Goal: Transaction & Acquisition: Purchase product/service

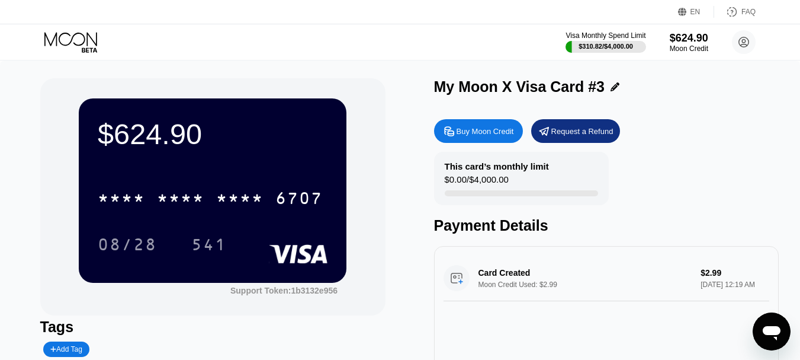
click at [270, 142] on div "$624.90" at bounding box center [213, 133] width 230 height 33
click at [694, 9] on div "EN" at bounding box center [696, 12] width 10 height 8
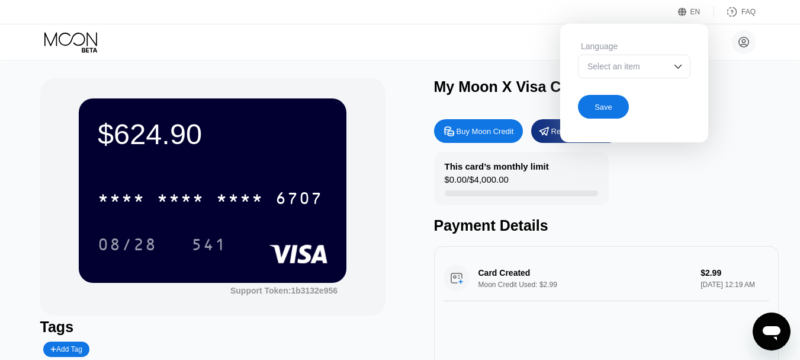
click at [603, 68] on div "Select an item" at bounding box center [626, 66] width 82 height 9
click at [768, 100] on div "My Moon X Visa Card #3" at bounding box center [606, 89] width 345 height 23
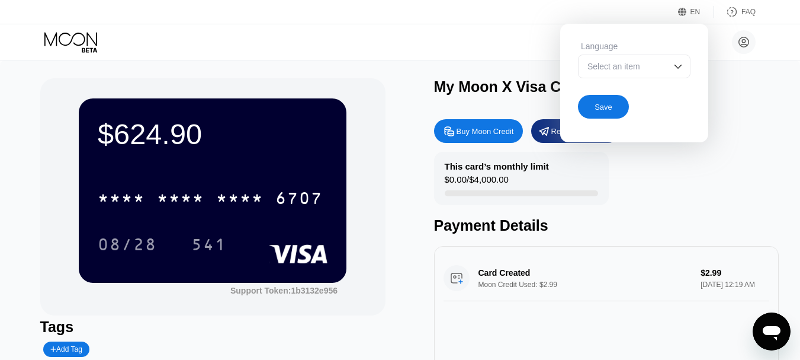
click at [467, 136] on div "Buy Moon Credit" at bounding box center [485, 131] width 57 height 10
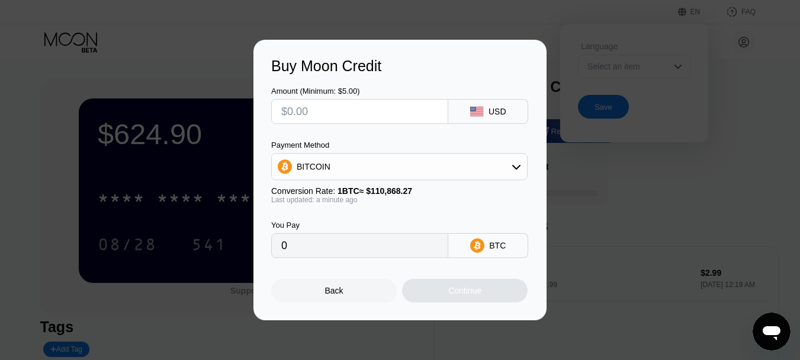
click at [405, 107] on input "text" at bounding box center [359, 112] width 157 height 24
type input "$3"
type input "0.00002711"
type input "$32"
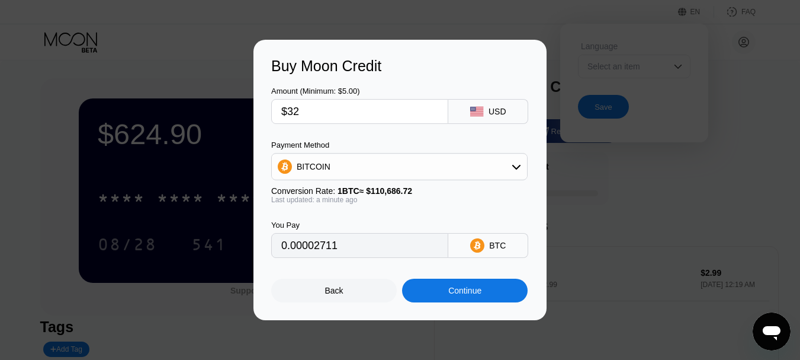
type input "0.00028911"
type input "$325"
type input "0.00293622"
type input "$3250"
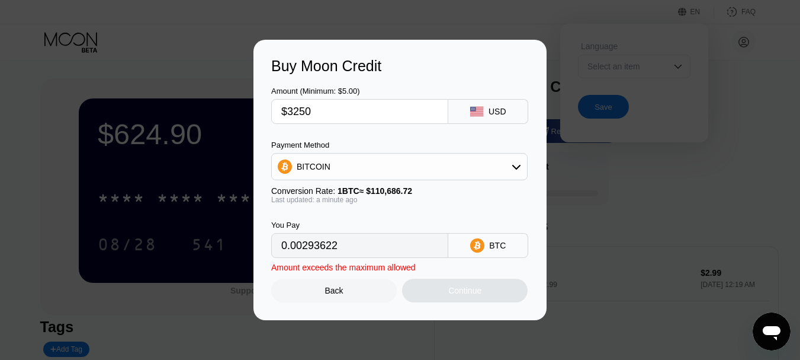
type input "0.02936215"
click at [409, 159] on div "BITCOIN" at bounding box center [399, 167] width 255 height 24
type input "$1999.99"
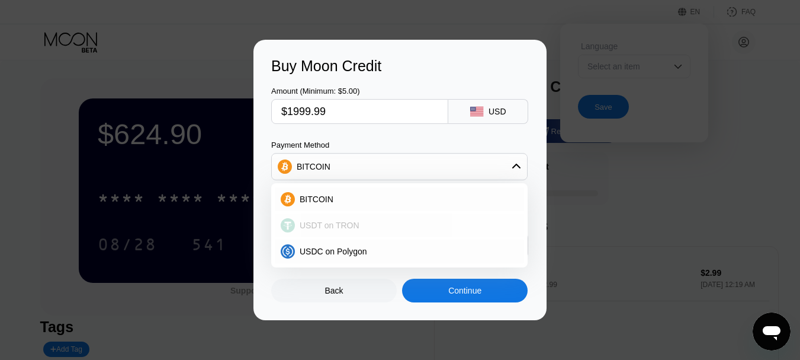
click at [342, 229] on span "USDT on TRON" at bounding box center [330, 224] width 60 height 9
type input "2020.19"
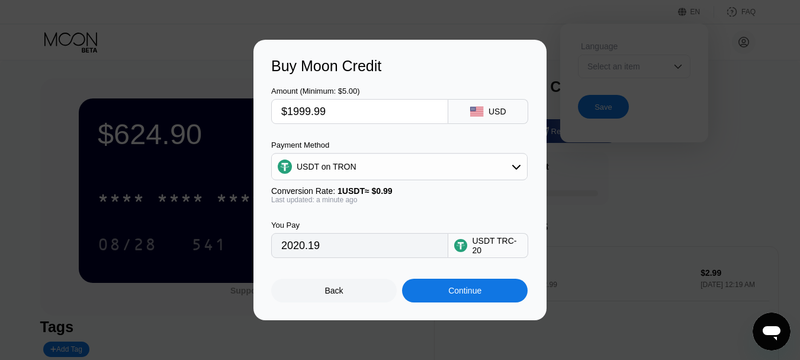
drag, startPoint x: 354, startPoint y: 254, endPoint x: 251, endPoint y: 251, distance: 102.5
click at [251, 251] on div "Buy Moon Credit Amount (Minimum: $5.00) $1999.99 USD Payment Method USDT on TRO…" at bounding box center [400, 180] width 800 height 280
drag, startPoint x: 335, startPoint y: 116, endPoint x: 261, endPoint y: 117, distance: 74.1
click at [261, 117] on div "Buy Moon Credit Amount (Minimum: $5.00) $1999.99 USD Payment Method USDT on TRO…" at bounding box center [400, 180] width 293 height 280
type input "$3"
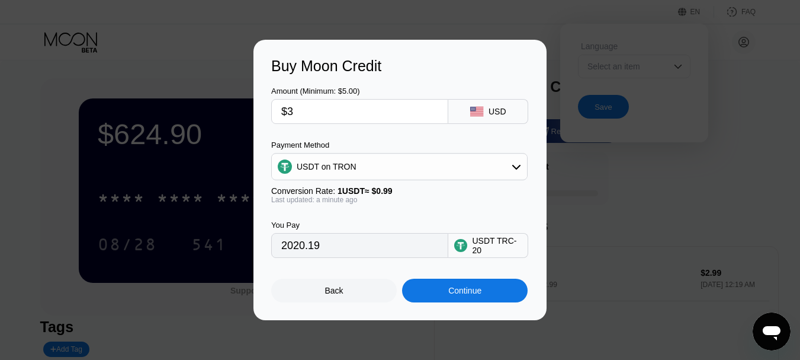
type input "3.03"
type input "$32"
type input "32.32"
type input "$325"
type input "328.28"
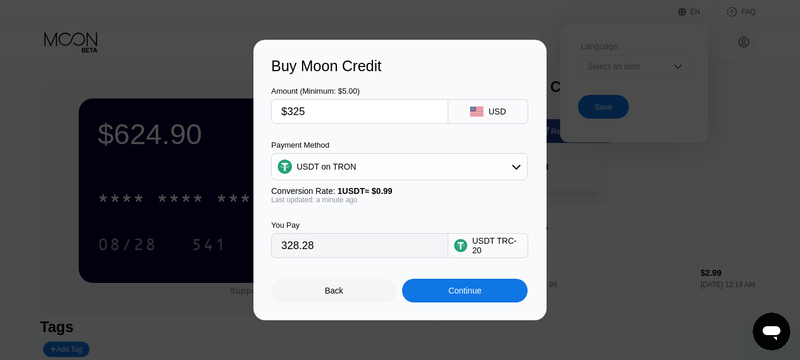
type input "$3250"
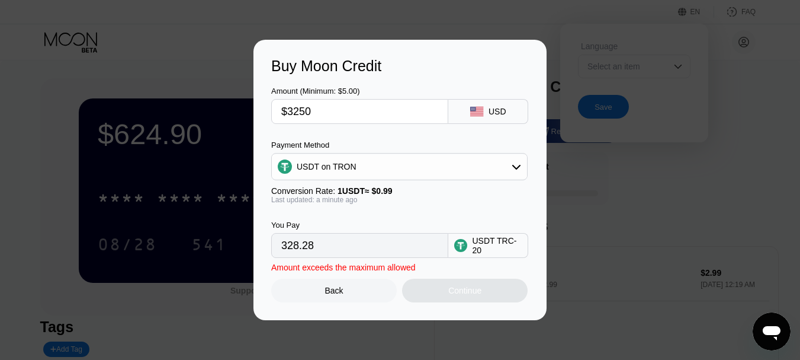
type input "3282.83"
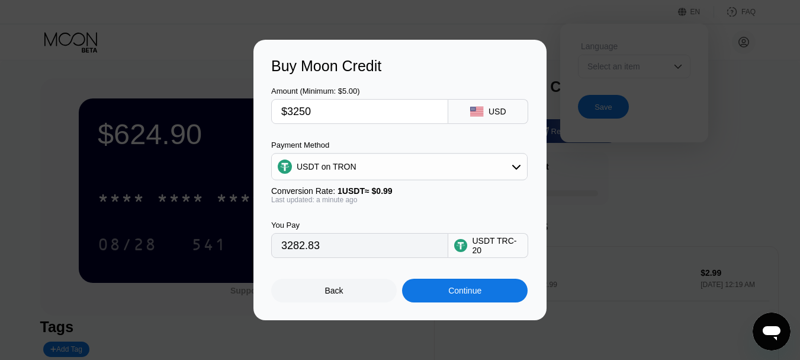
type input "$1999.99"
type input "2020.19"
drag, startPoint x: 357, startPoint y: 113, endPoint x: 267, endPoint y: 113, distance: 90.6
click at [267, 113] on div "Buy Moon Credit Amount (Minimum: $5.00) $1999.99 USD Payment Method USDT on TRO…" at bounding box center [400, 180] width 293 height 280
type input "$3"
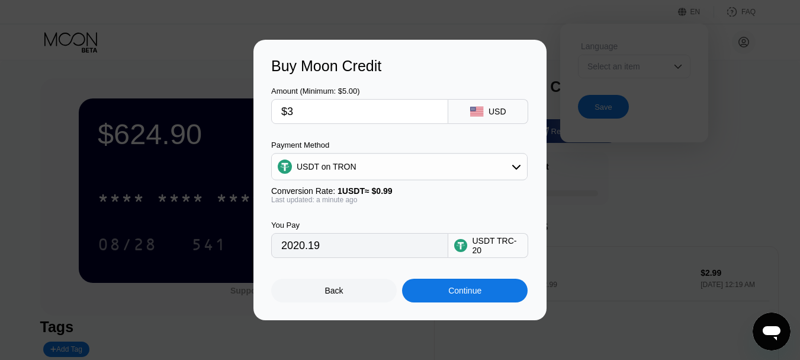
type input "3.03"
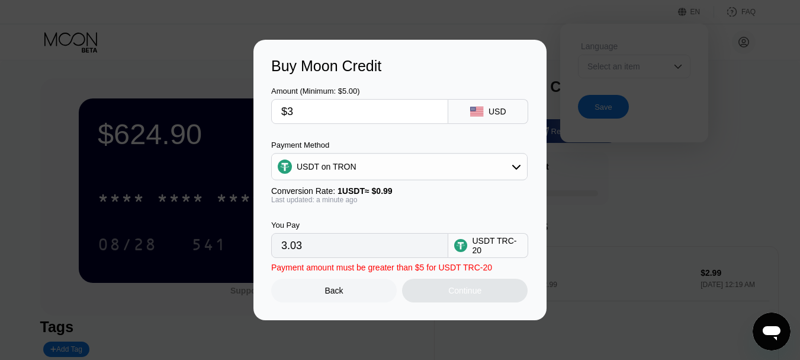
type input "$30"
type input "30.30"
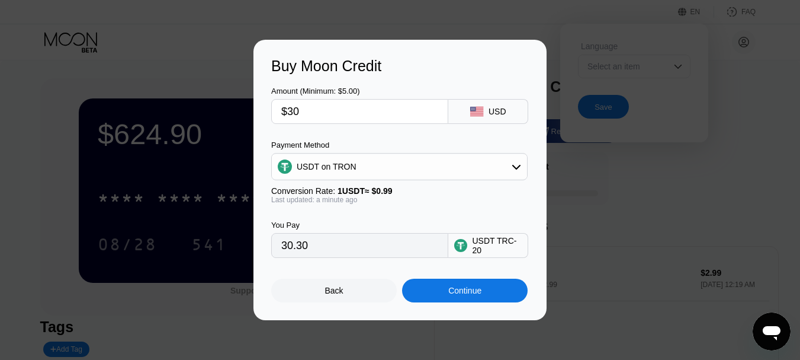
type input "$300"
type input "303.03"
type input "$3000"
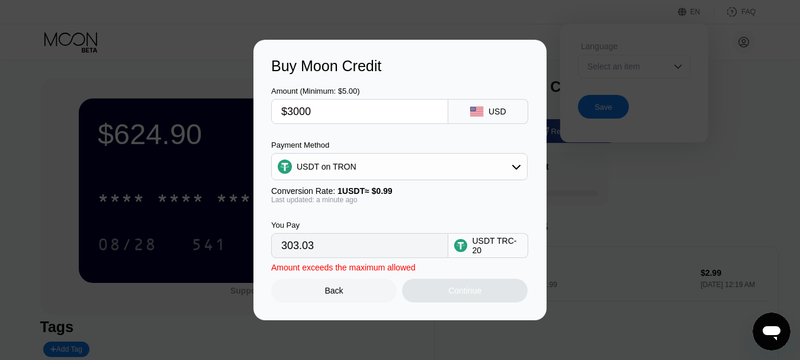
type input "3030.30"
type input "$1999.99"
type input "2020.19"
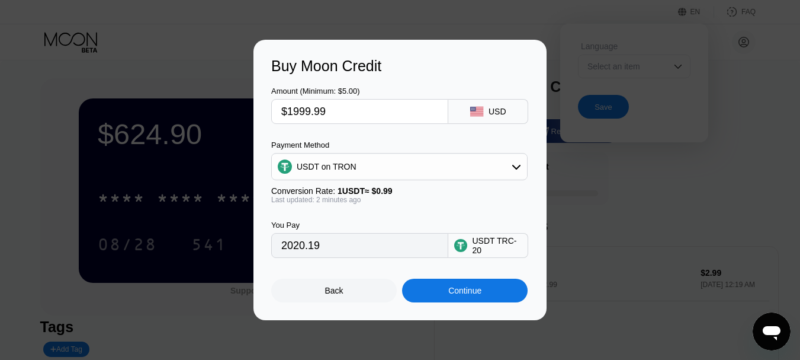
click at [380, 248] on input "2020.19" at bounding box center [359, 245] width 157 height 24
click at [336, 295] on div "Back" at bounding box center [334, 290] width 18 height 9
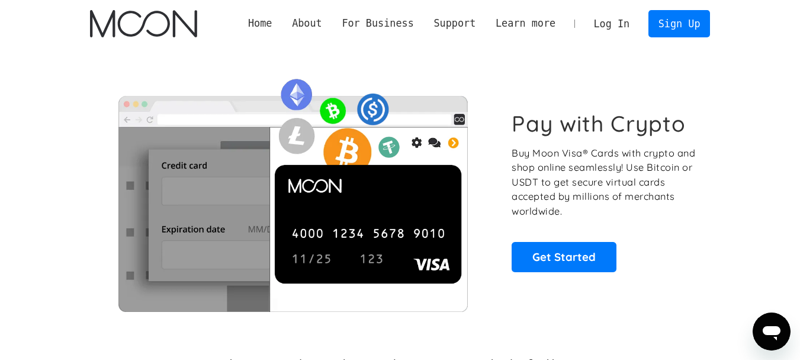
click at [651, 19] on div "Log In Sign Up" at bounding box center [647, 23] width 127 height 27
click at [678, 19] on link "Sign Up" at bounding box center [680, 23] width 62 height 27
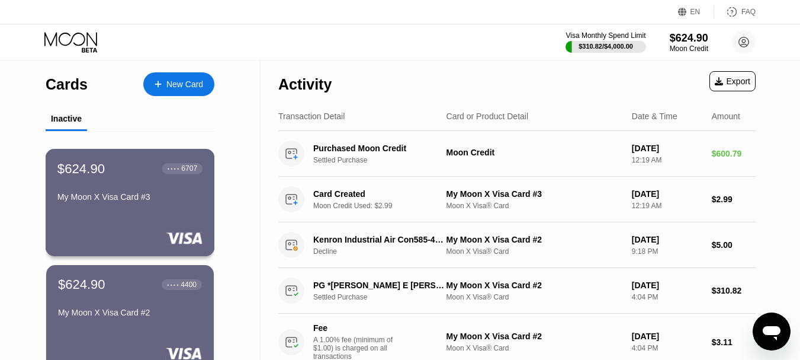
click at [114, 188] on div "$624.90 ● ● ● ● 6707 My Moon X Visa Card #3" at bounding box center [129, 184] width 145 height 46
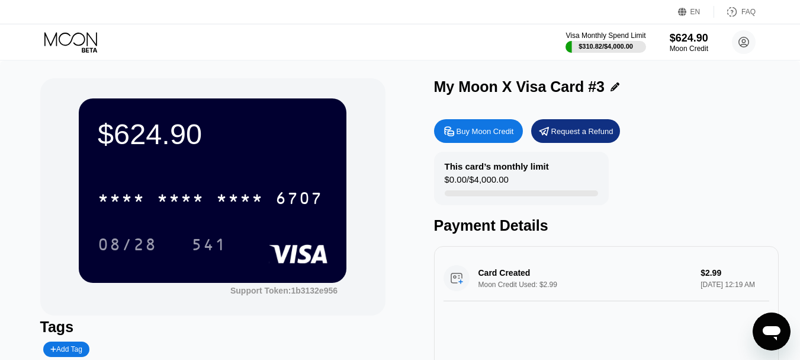
click at [487, 136] on div "Buy Moon Credit" at bounding box center [485, 131] width 57 height 10
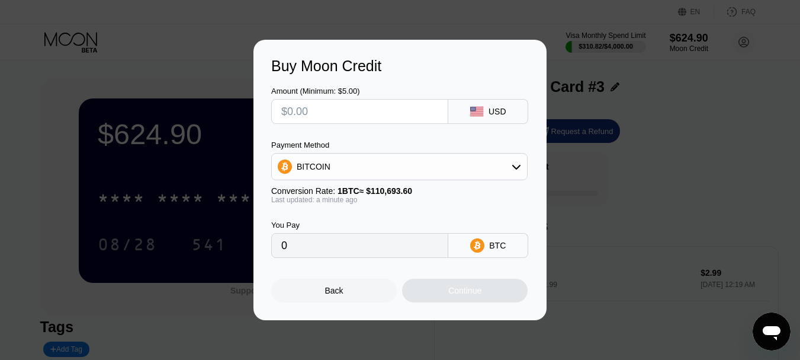
click at [450, 164] on div "BITCOIN" at bounding box center [399, 167] width 255 height 24
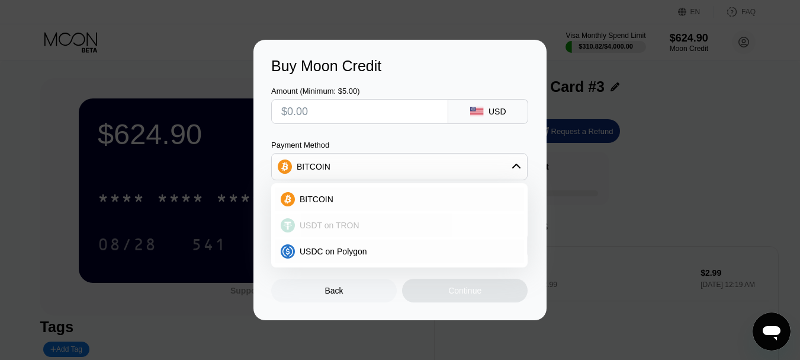
click at [355, 222] on span "USDT on TRON" at bounding box center [330, 224] width 60 height 9
type input "0.00"
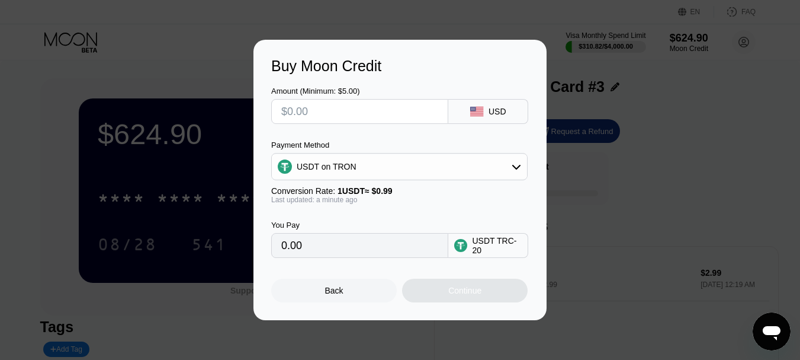
click at [357, 110] on input "text" at bounding box center [359, 112] width 157 height 24
type input "$3"
type input "3.03"
type input "$30"
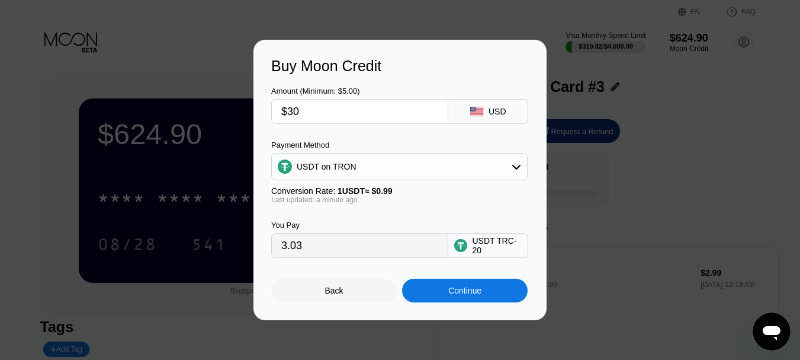
type input "30.30"
type input "$300"
type input "303.03"
type input "$3000"
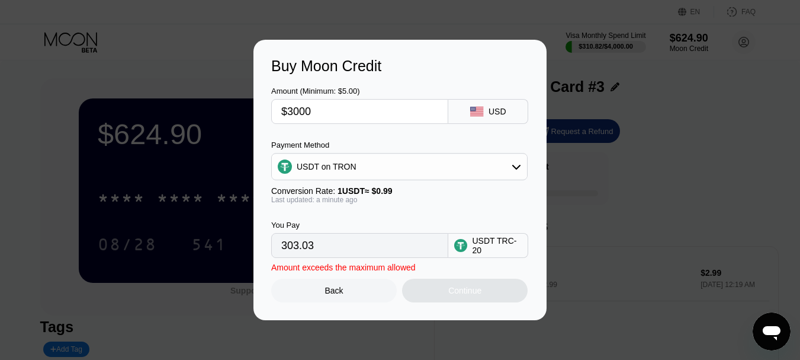
type input "3030.30"
click at [335, 293] on div "Back" at bounding box center [334, 290] width 18 height 9
type input "$1999.99"
type input "2020.19"
